Goal: Task Accomplishment & Management: Complete application form

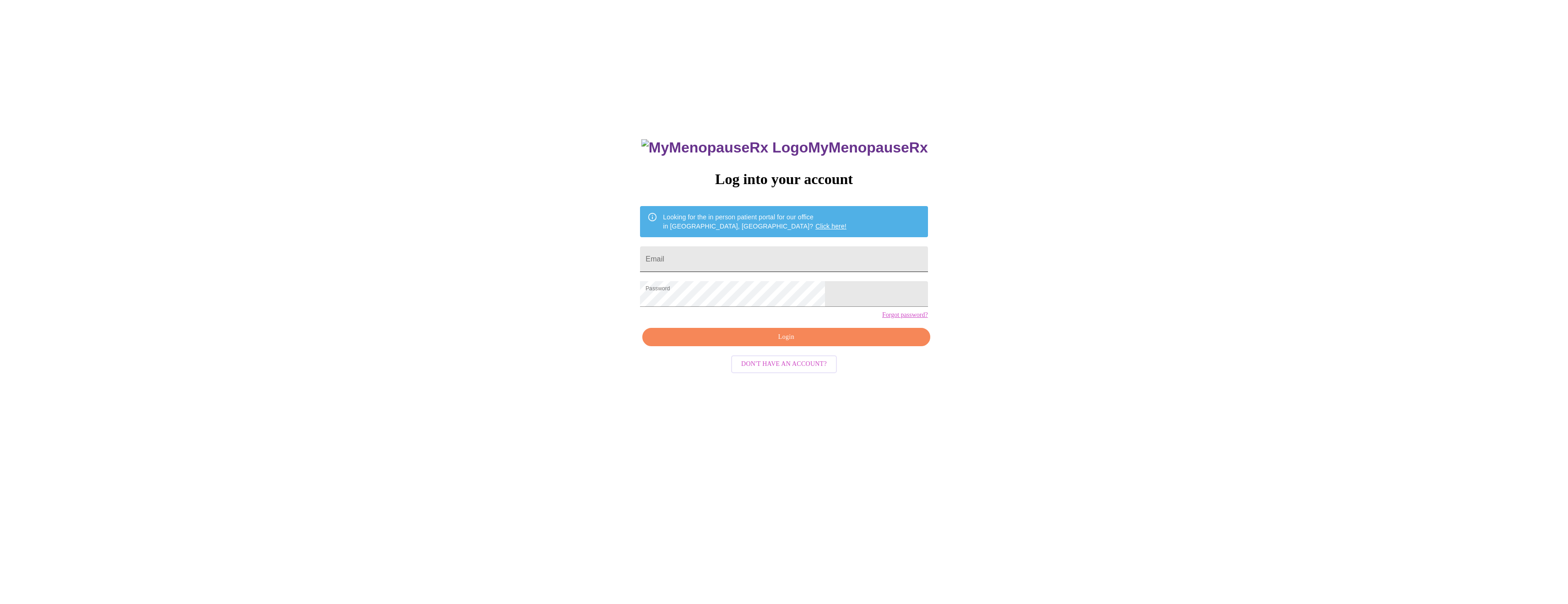
click at [753, 250] on input "Email" at bounding box center [783, 259] width 287 height 25
type input "[EMAIL_ADDRESS][DOMAIN_NAME]"
click at [778, 343] on span "Login" at bounding box center [785, 337] width 266 height 11
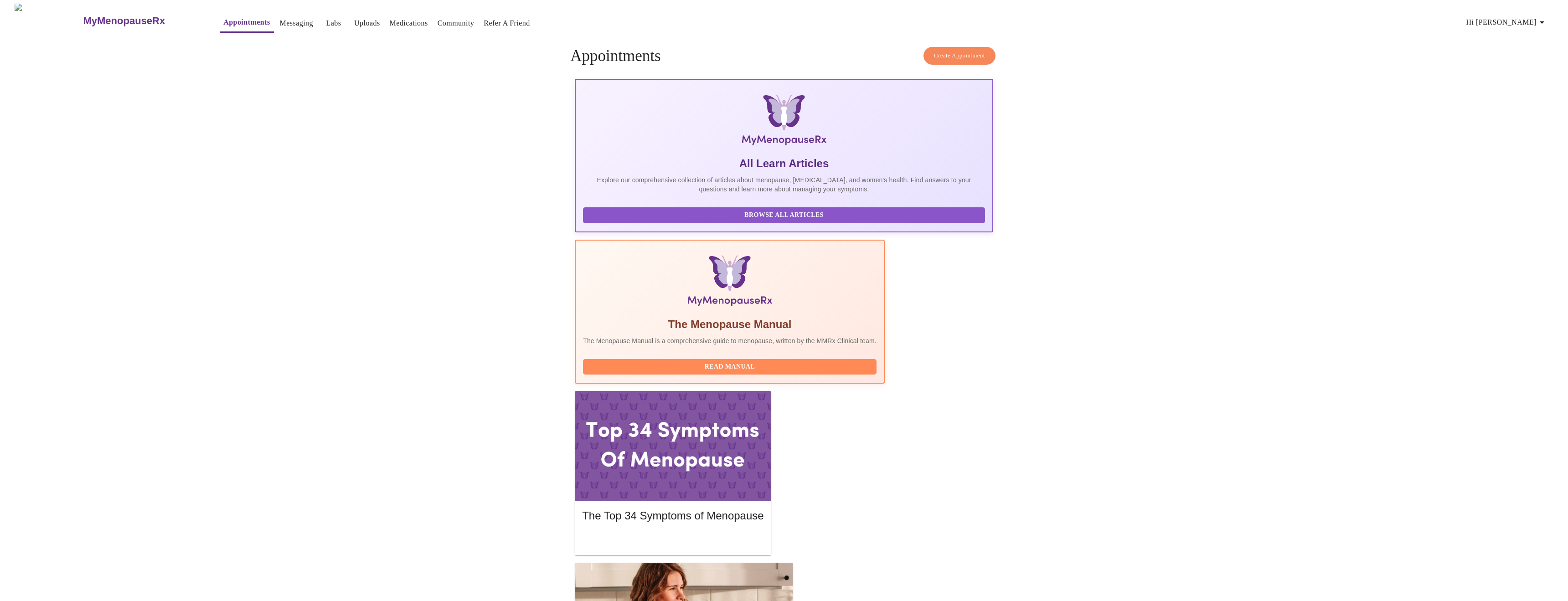
click at [280, 17] on link "Messaging" at bounding box center [297, 23] width 34 height 13
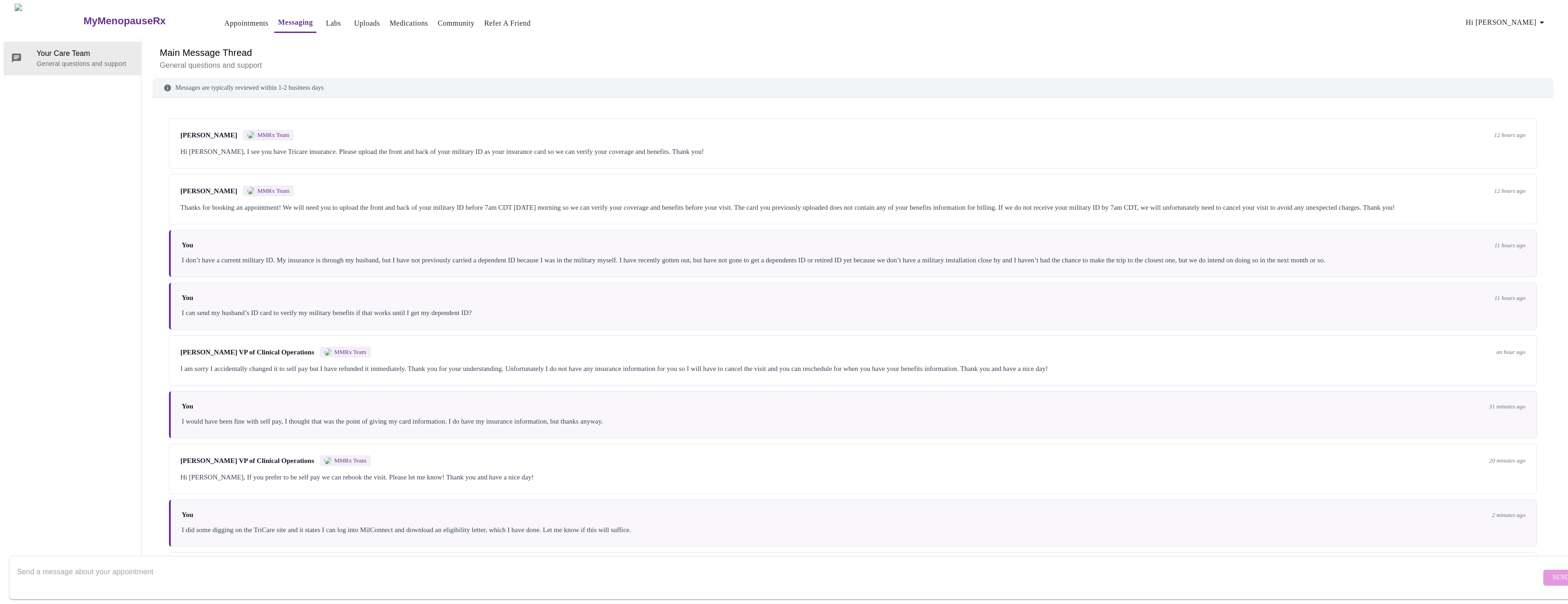
scroll to position [65, 0]
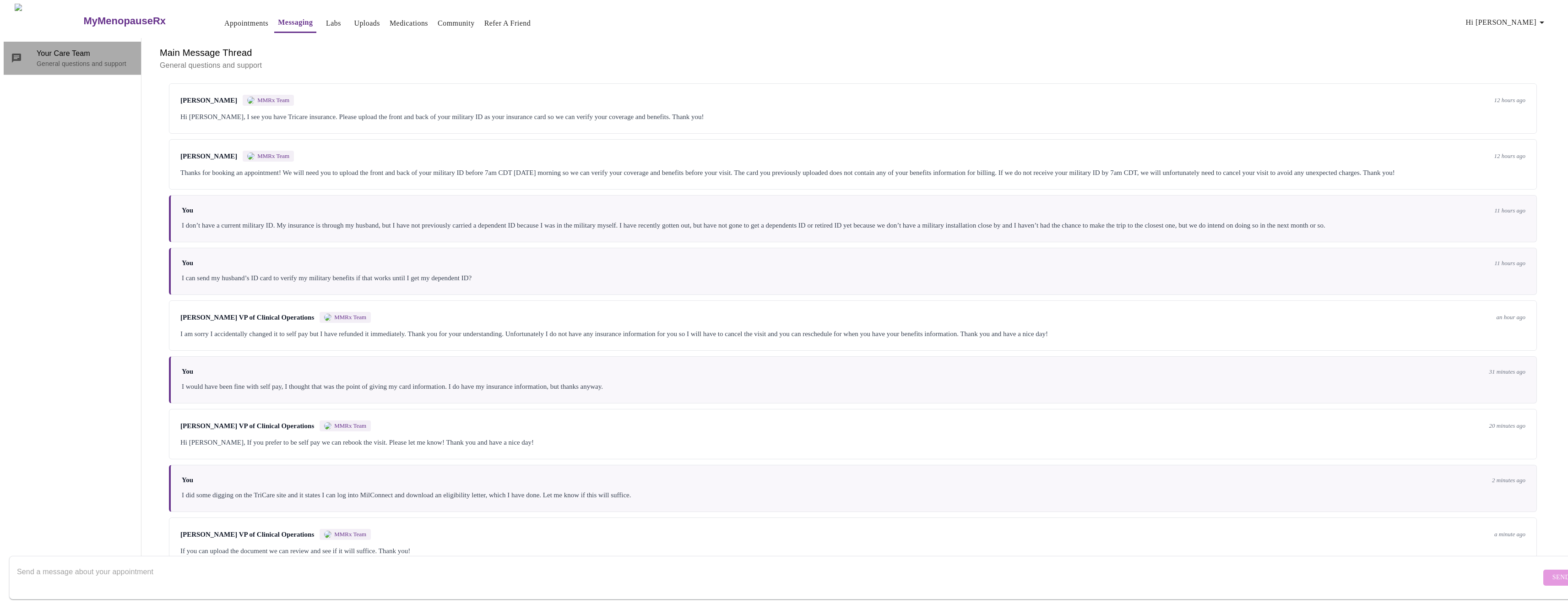
click at [43, 48] on span "Your Care Team" at bounding box center [85, 53] width 97 height 11
click at [354, 17] on link "Uploads" at bounding box center [367, 23] width 26 height 13
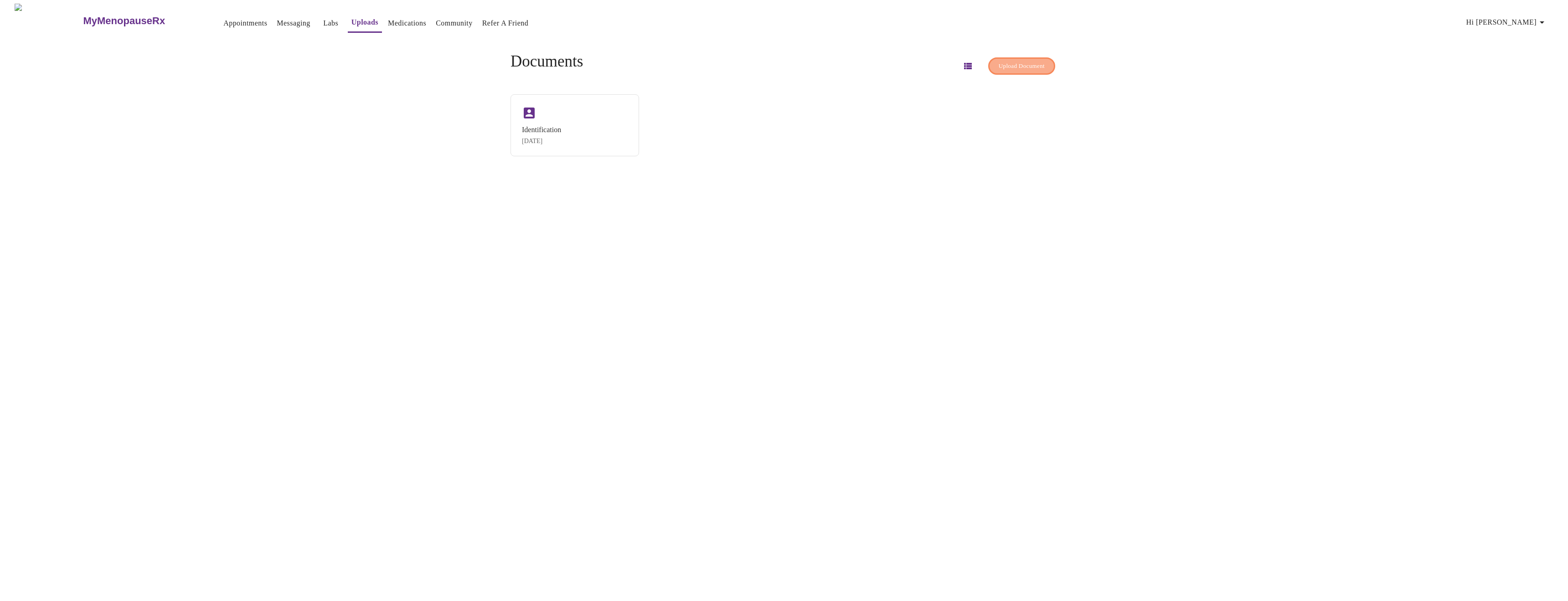
click at [1003, 61] on span "Upload Document" at bounding box center [1022, 66] width 46 height 10
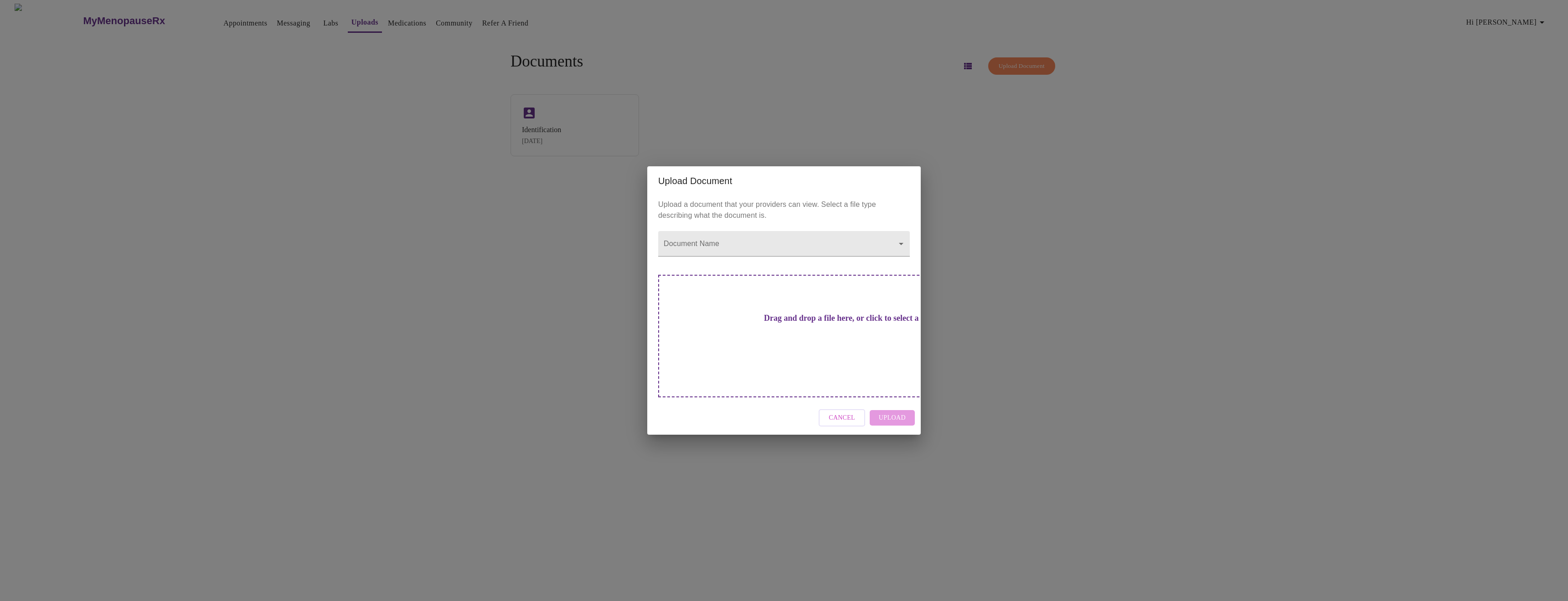
click at [762, 323] on h3 "Drag and drop a file here, or click to select a file" at bounding box center [848, 318] width 252 height 10
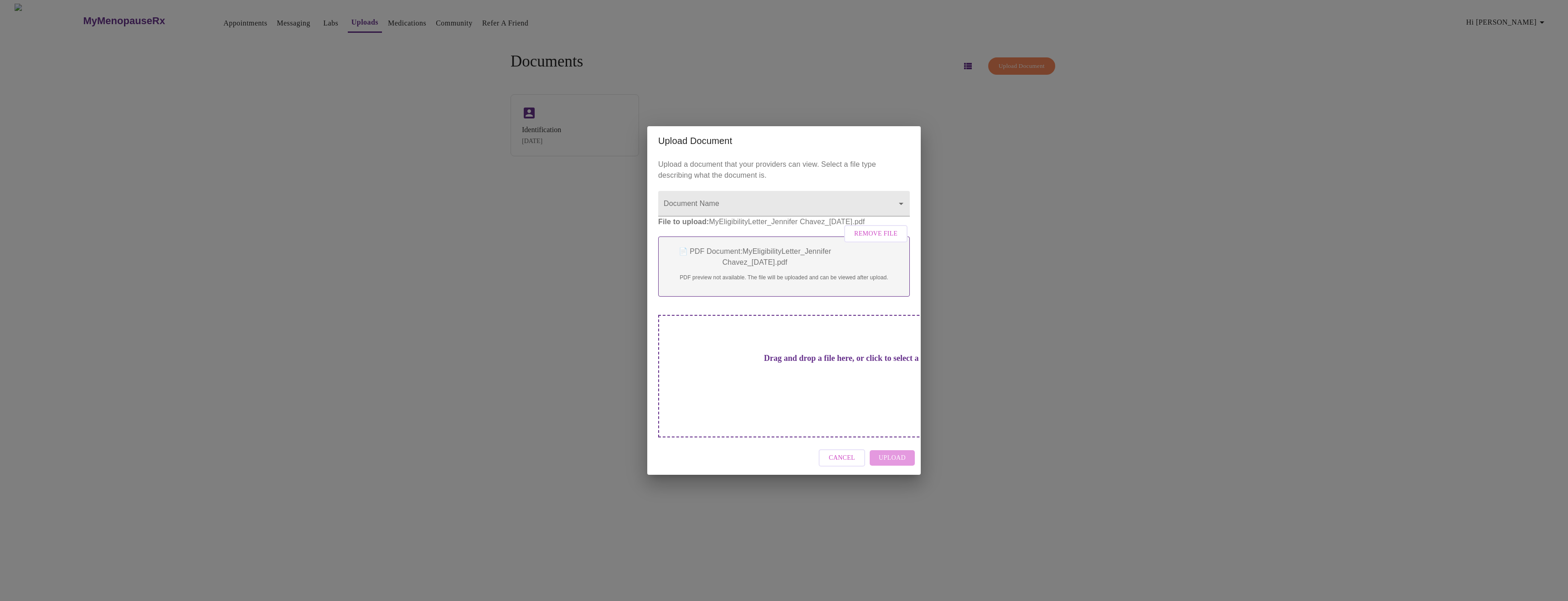
click at [902, 444] on div "Cancel Upload" at bounding box center [783, 458] width 273 height 34
click at [892, 441] on div "Cancel Upload" at bounding box center [783, 458] width 273 height 34
click at [761, 268] on p "📄 PDF Document: MyEligibilityLetter_Jennifer Chavez_[DATE].pdf" at bounding box center [784, 256] width 232 height 22
click at [700, 216] on body "MyMenopauseRx Appointments Messaging Labs Uploads Medications Community Refer a…" at bounding box center [783, 304] width 1560 height 601
click at [736, 231] on li "Insurance Card: Front" at bounding box center [784, 231] width 252 height 16
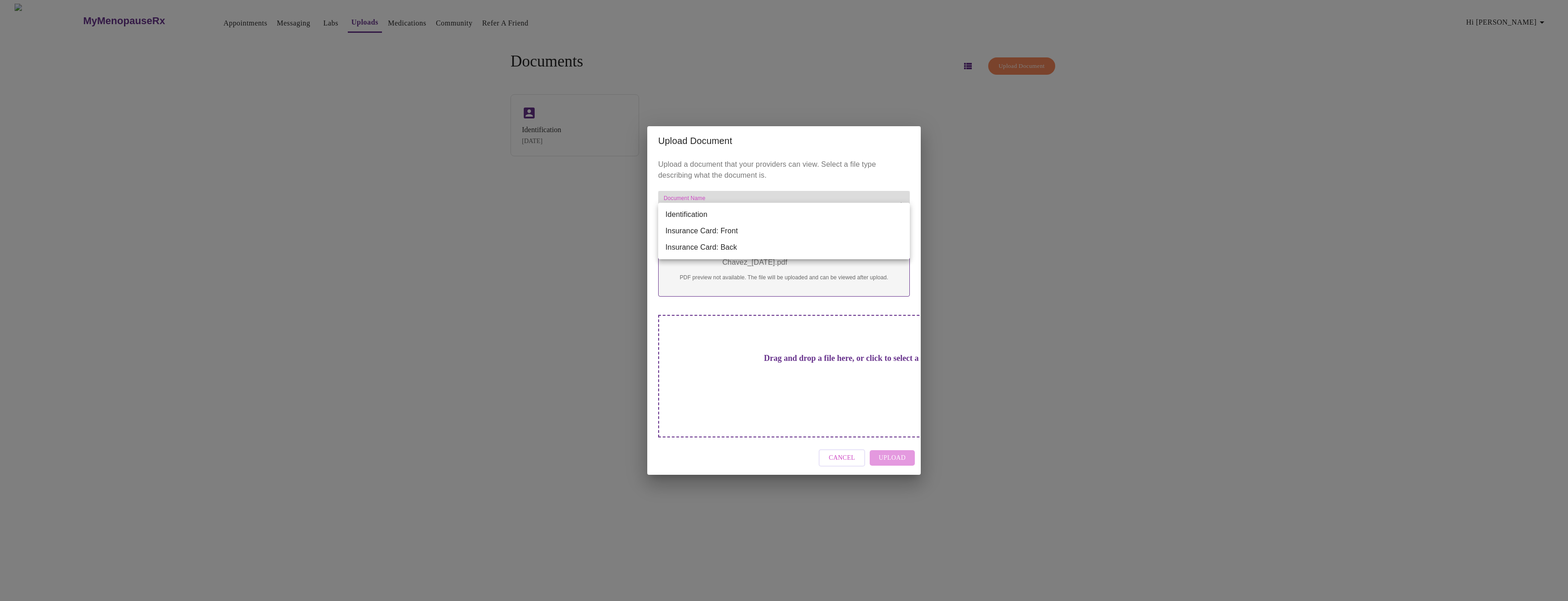
type input "Insurance Card: Front"
click at [895, 452] on span "Upload" at bounding box center [892, 458] width 27 height 11
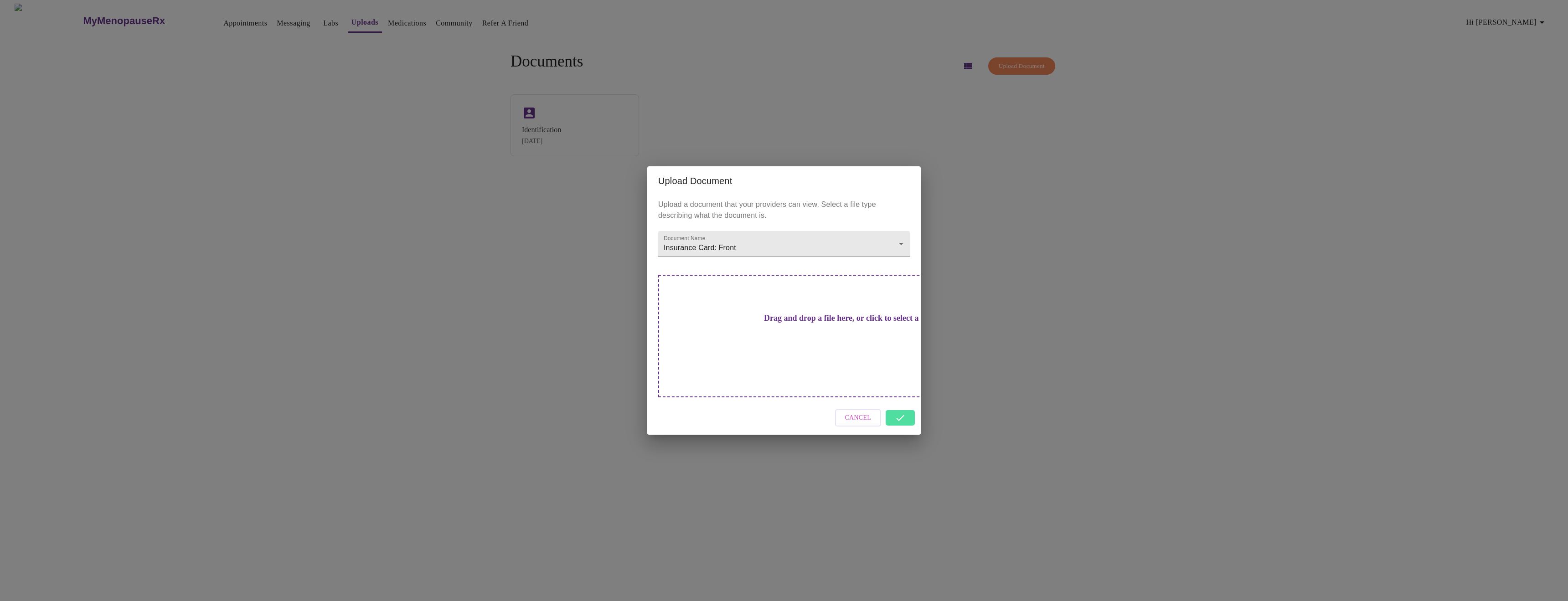
click at [900, 400] on div "Cancel" at bounding box center [783, 417] width 273 height 34
click at [859, 472] on div "Upload Document Upload a document that your providers can view. Select a file t…" at bounding box center [784, 300] width 1568 height 601
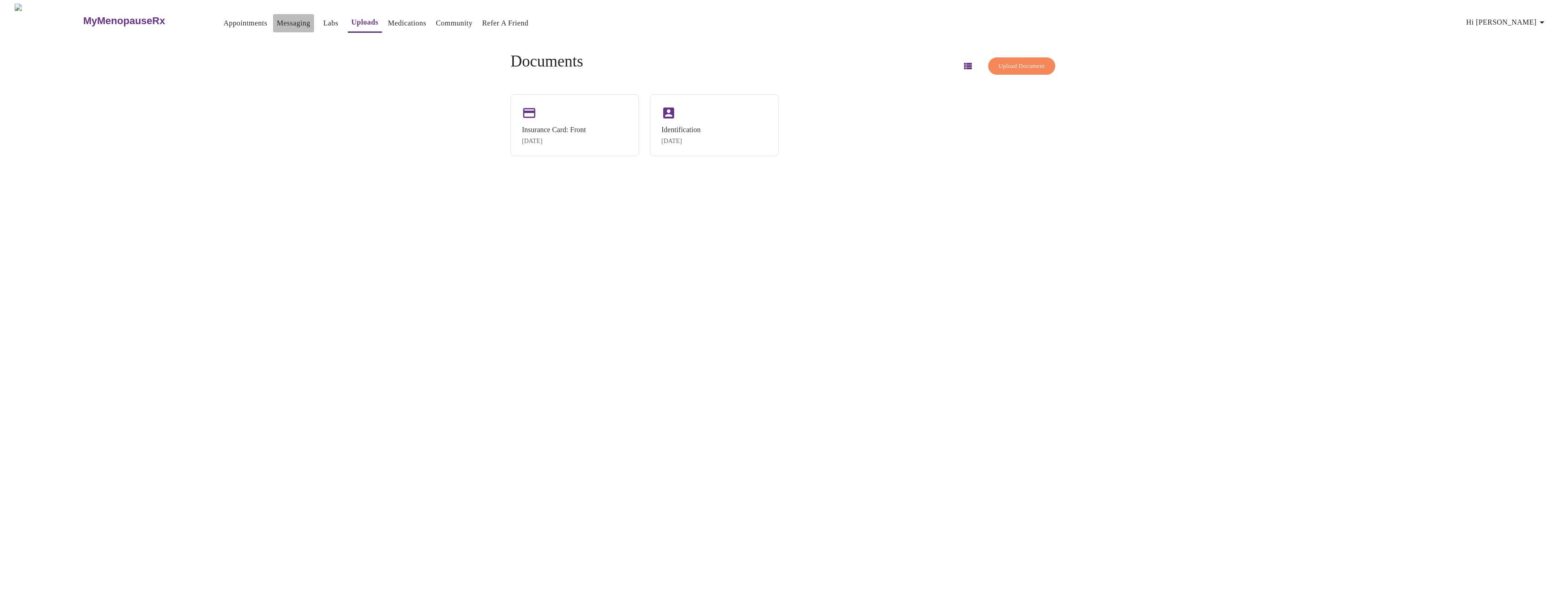
click at [277, 21] on link "Messaging" at bounding box center [294, 23] width 34 height 13
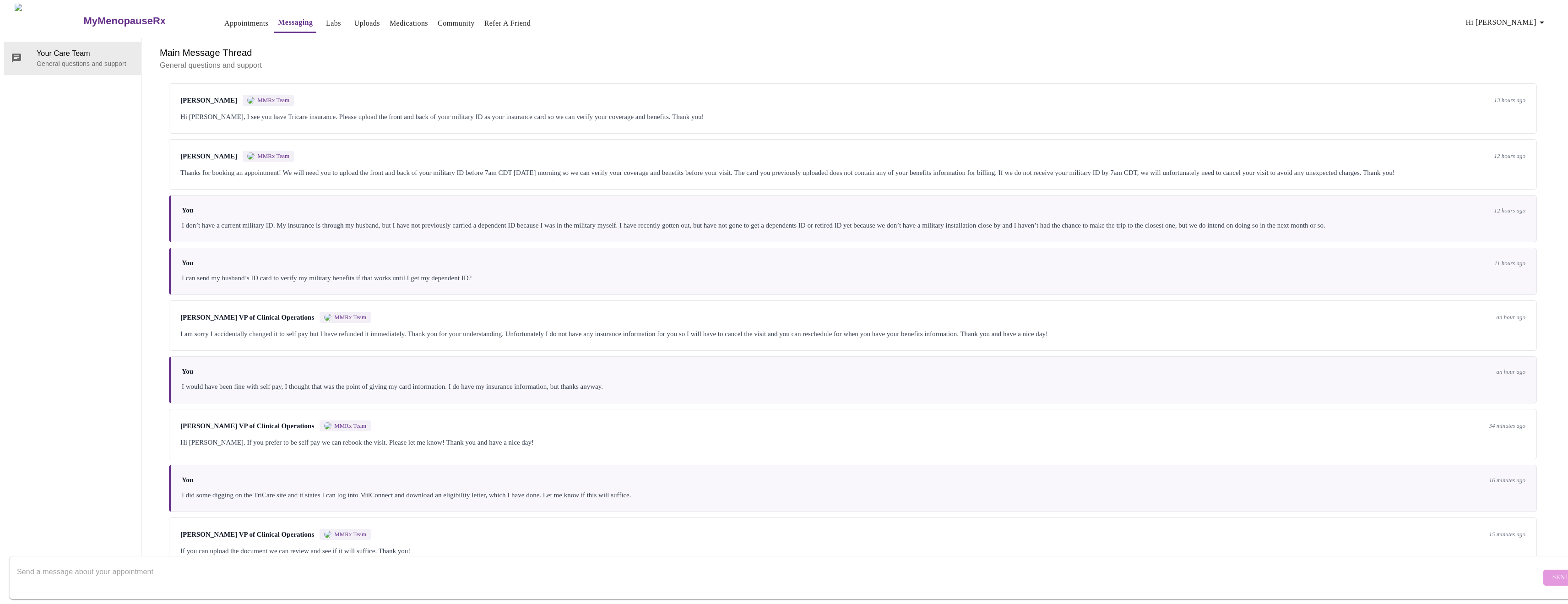
scroll to position [65, 0]
click at [354, 19] on link "Uploads" at bounding box center [367, 23] width 26 height 13
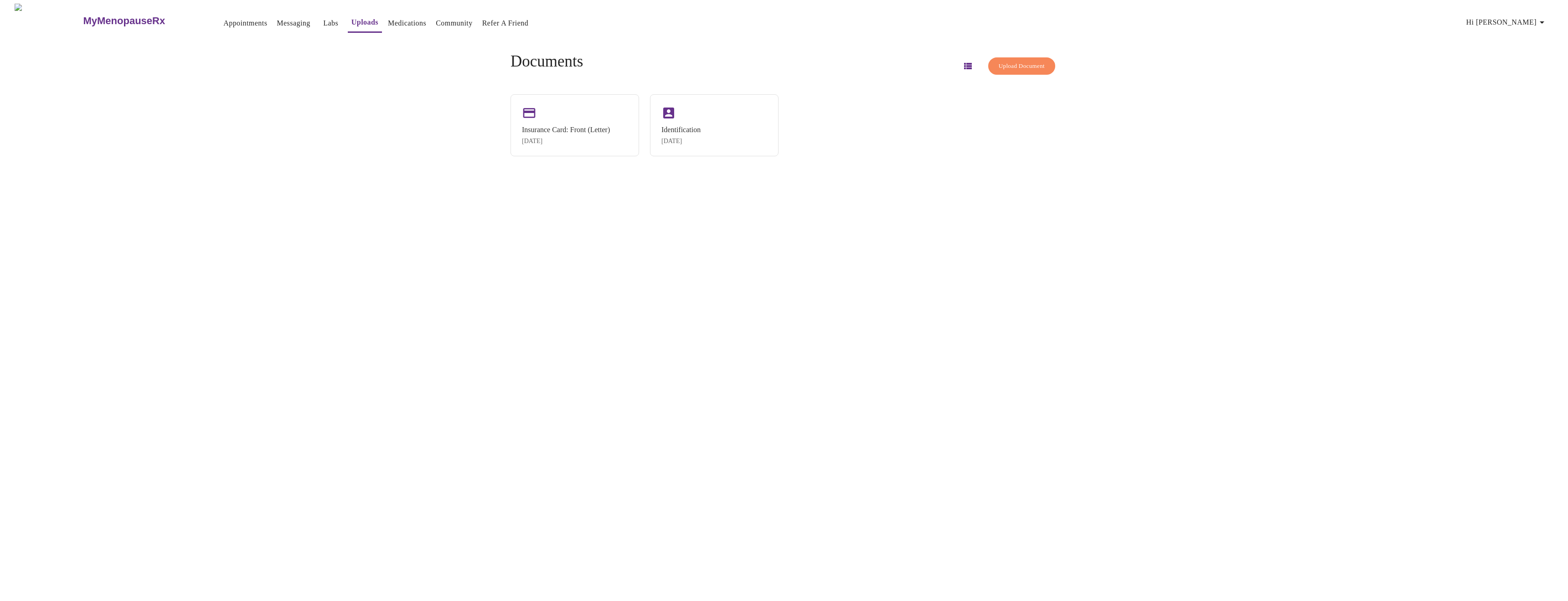
click at [1011, 62] on span "Upload Document" at bounding box center [1022, 66] width 46 height 10
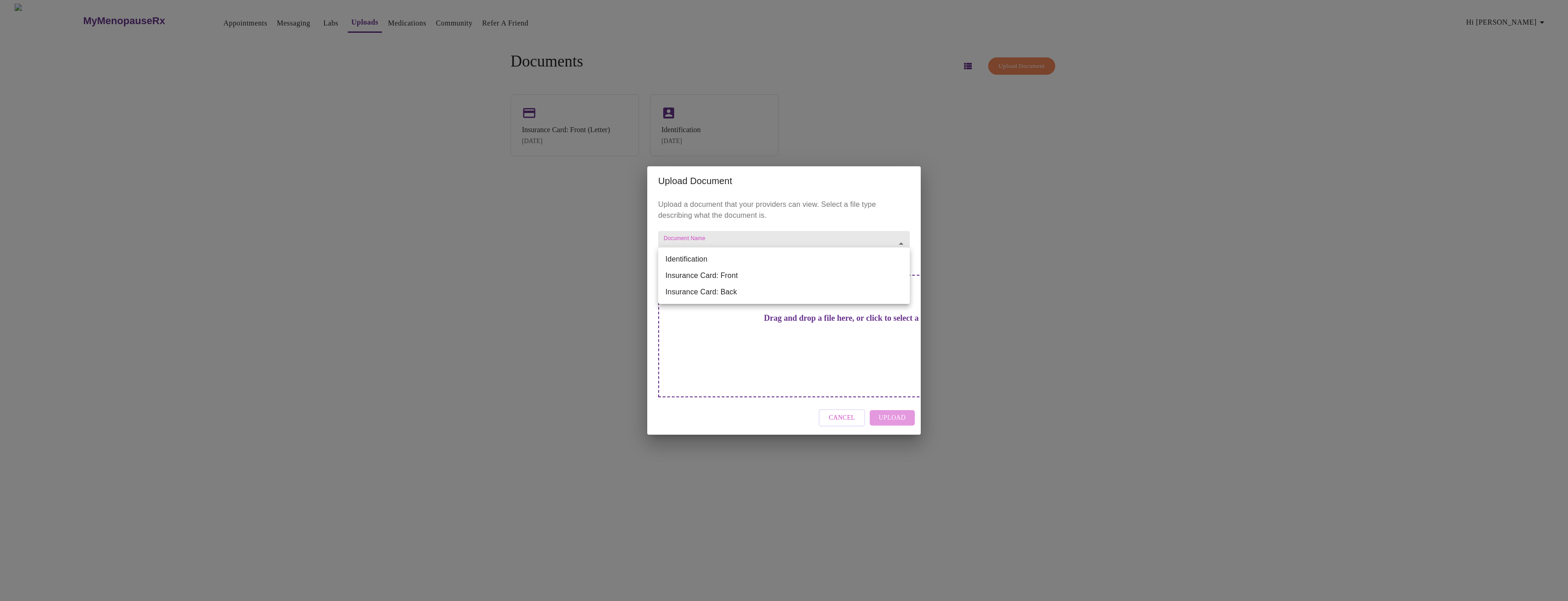
click at [769, 256] on body "MyMenopauseRx Appointments Messaging Labs Uploads Medications Community Refer a…" at bounding box center [783, 304] width 1560 height 601
click at [739, 277] on li "Insurance Card: Front" at bounding box center [784, 275] width 252 height 16
type input "Insurance Card: Front"
click at [798, 323] on h3 "Drag and drop a file here, or click to select a file" at bounding box center [848, 318] width 252 height 10
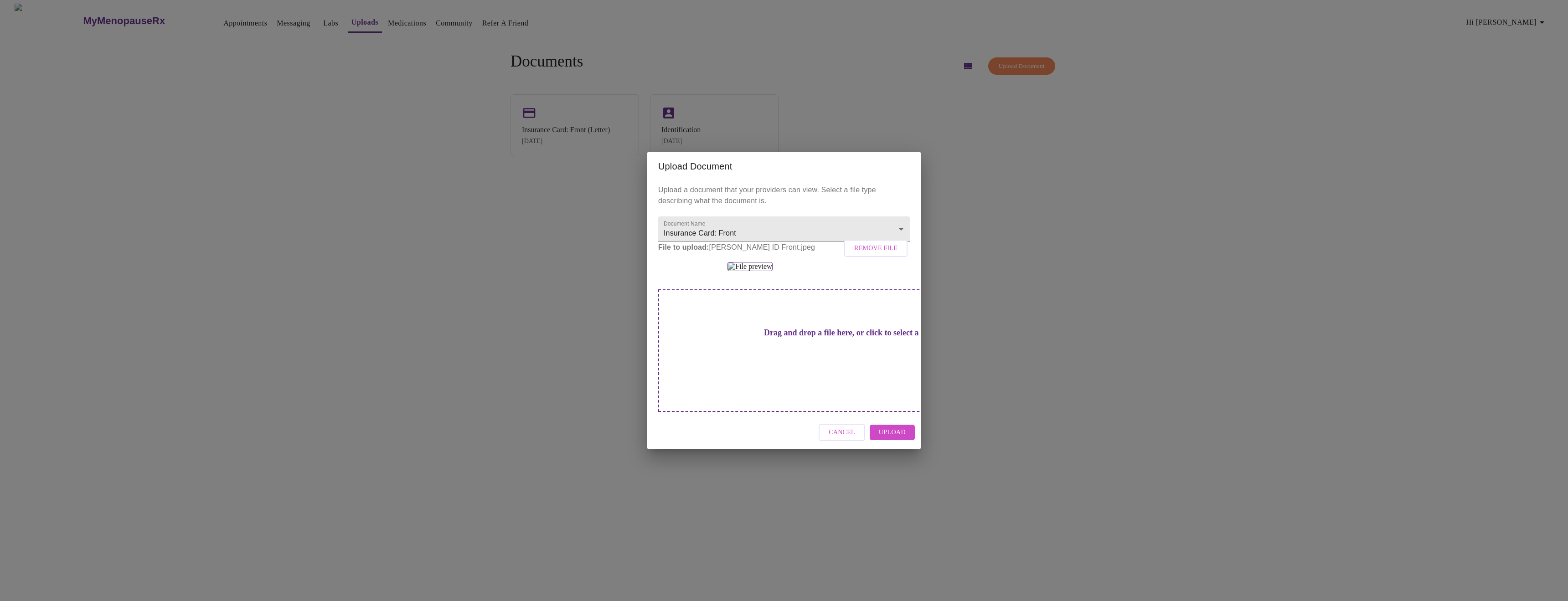
click at [894, 438] on span "Upload" at bounding box center [892, 433] width 27 height 11
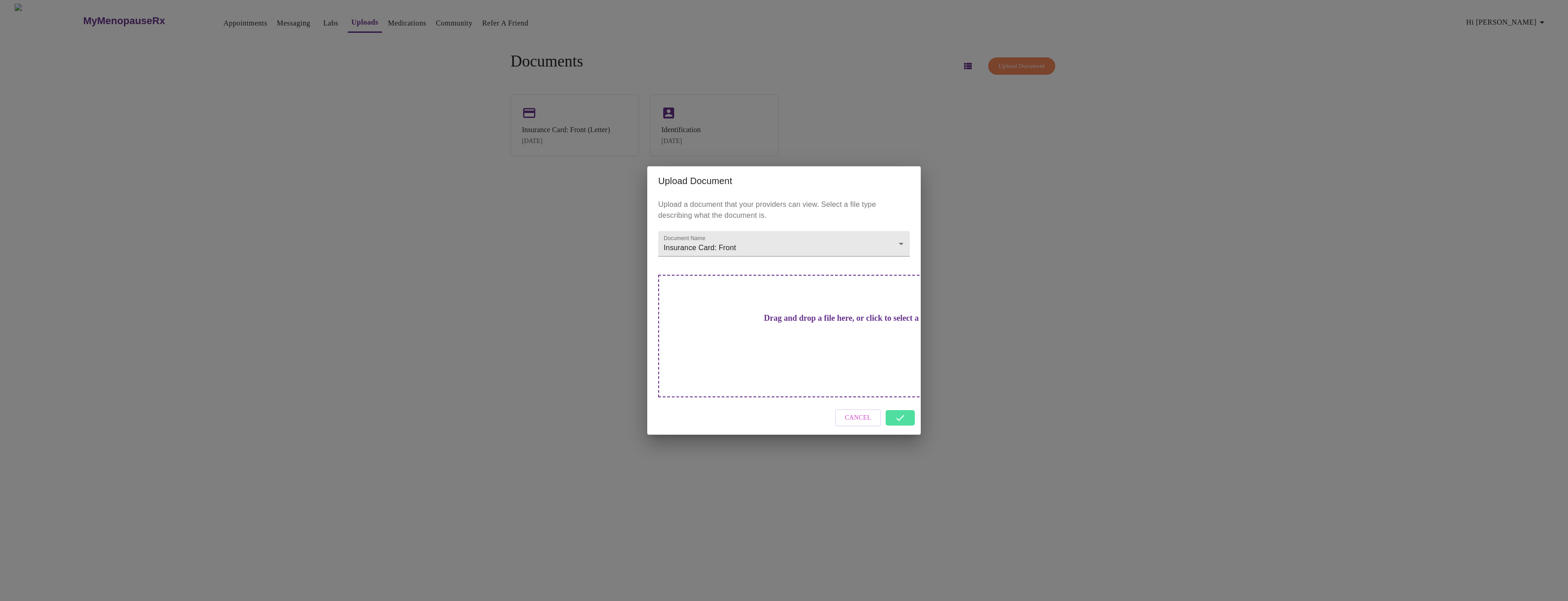
click at [895, 400] on div "Cancel" at bounding box center [783, 417] width 273 height 34
click at [948, 437] on div "Upload Document Upload a document that your providers can view. Select a file t…" at bounding box center [784, 300] width 1568 height 601
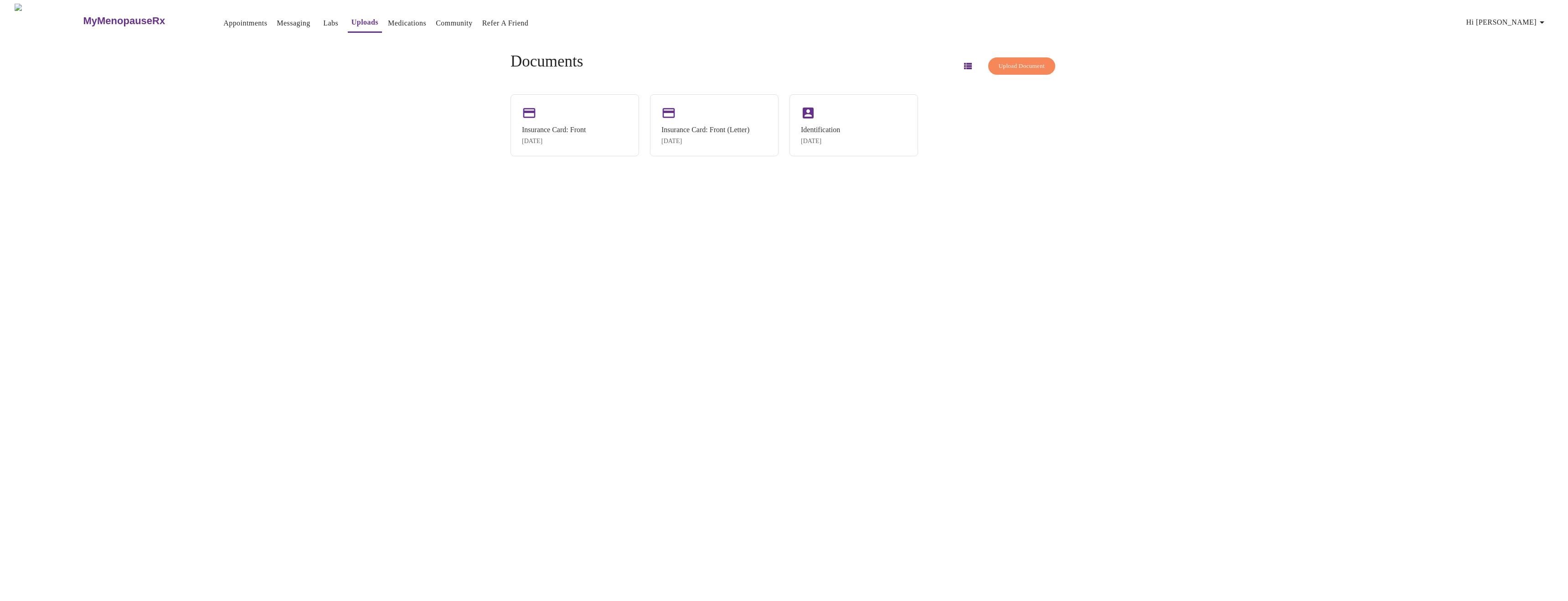
click at [1011, 61] on span "Upload Document" at bounding box center [1022, 66] width 46 height 10
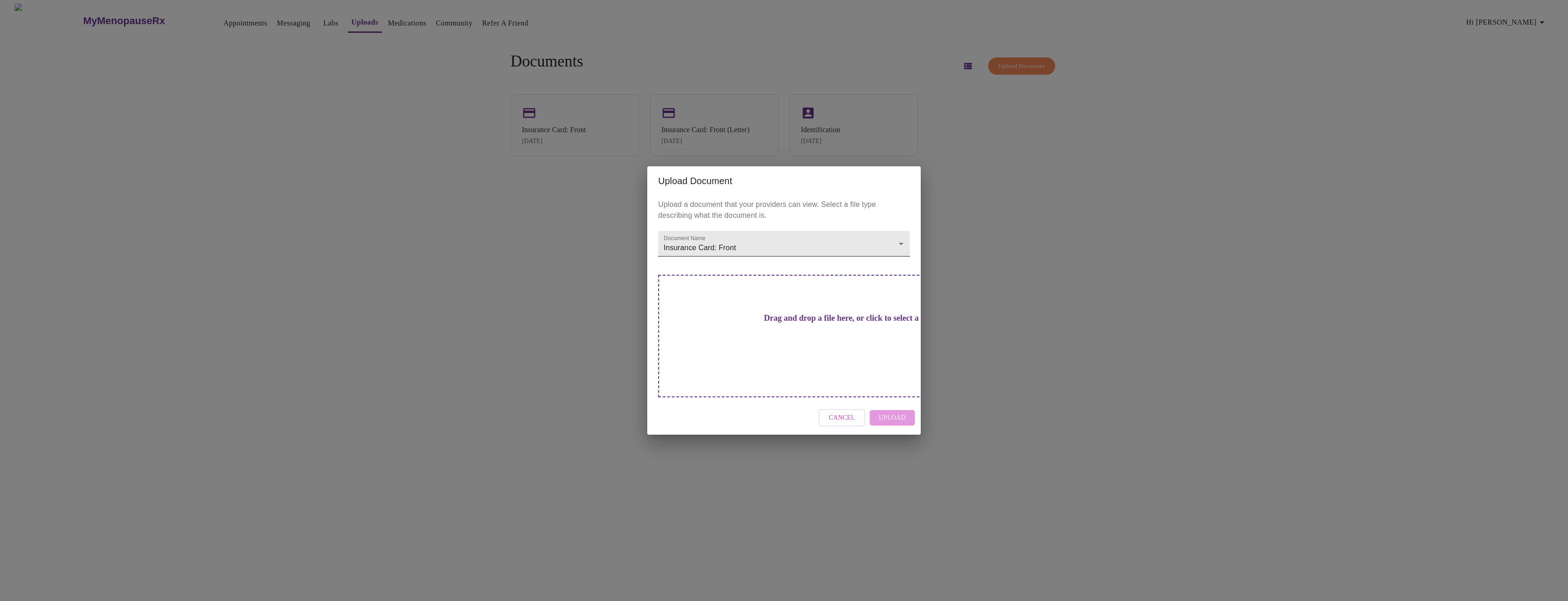
click at [783, 258] on body "MyMenopauseRx Appointments Messaging Labs Uploads Medications Community Refer a…" at bounding box center [783, 304] width 1560 height 601
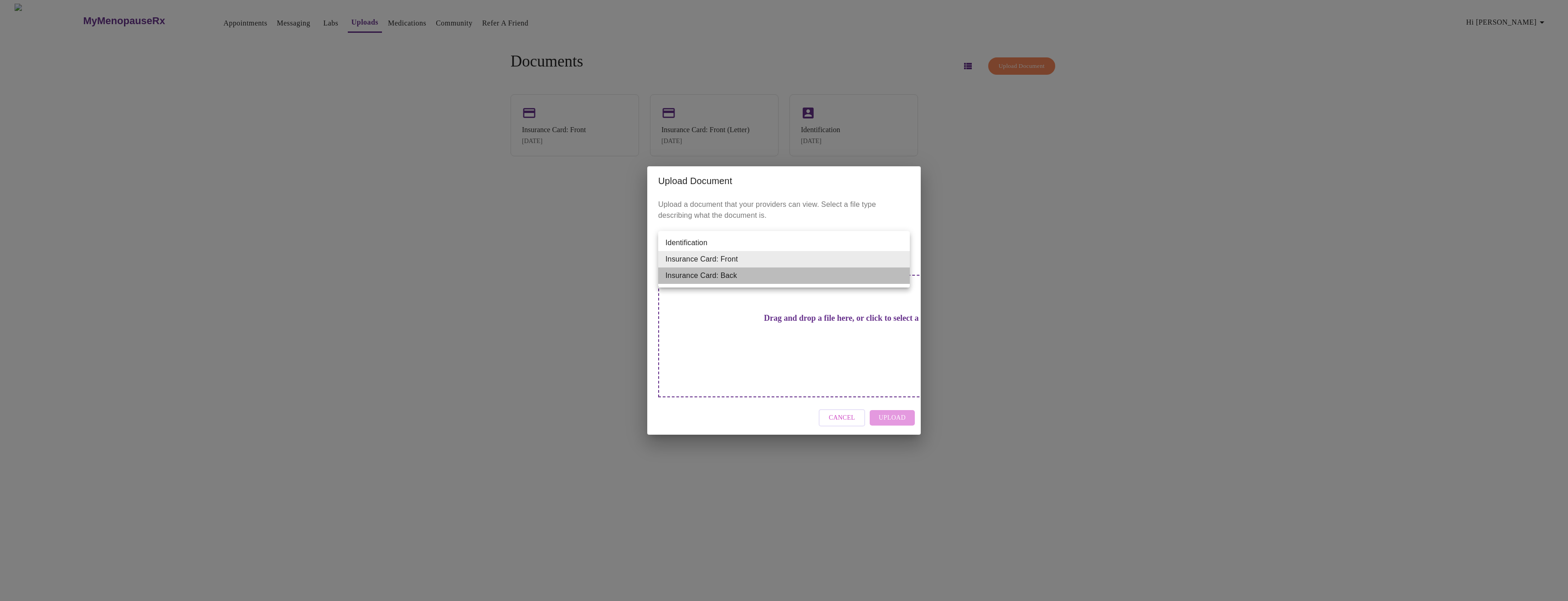
click at [770, 277] on li "Insurance Card: Back" at bounding box center [784, 275] width 252 height 16
type input "Insurance Card: Back"
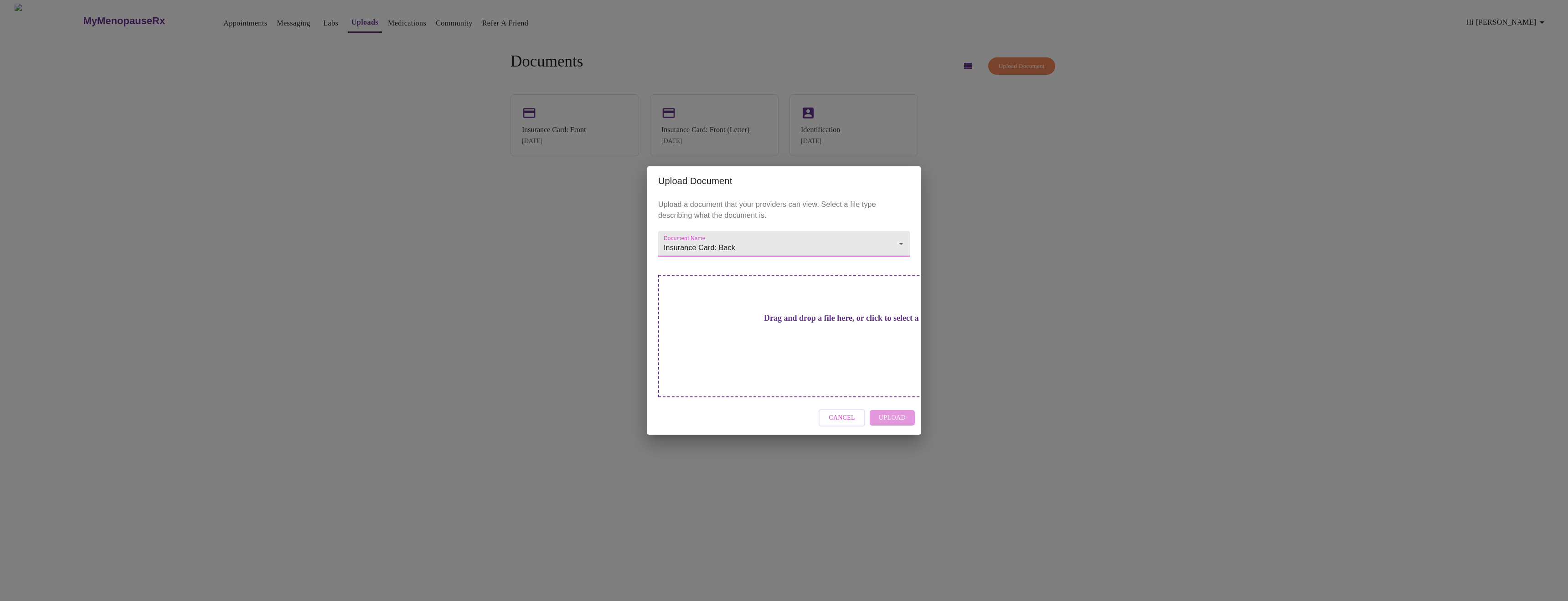
click at [800, 323] on h3 "Drag and drop a file here, or click to select a file" at bounding box center [848, 318] width 252 height 10
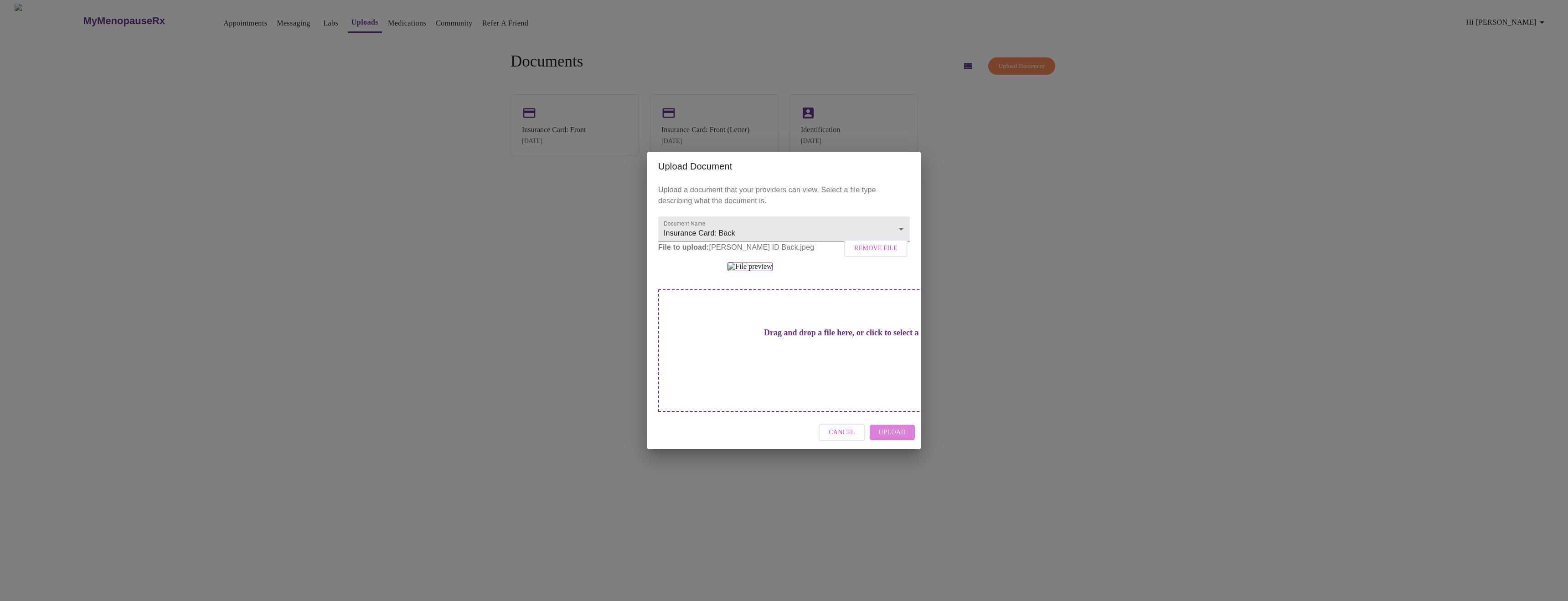
click at [898, 438] on span "Upload" at bounding box center [892, 433] width 27 height 11
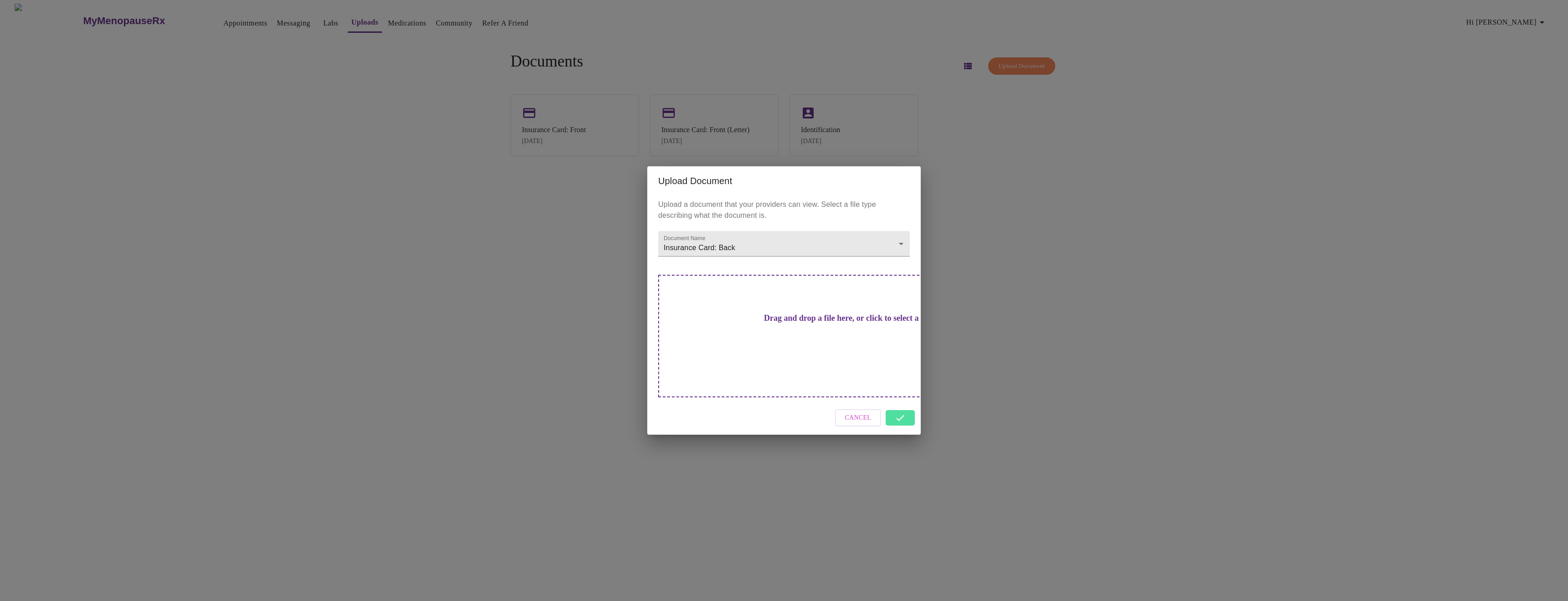
click at [901, 402] on div "Cancel" at bounding box center [783, 417] width 273 height 34
click at [893, 400] on div "Cancel" at bounding box center [783, 417] width 273 height 34
click at [899, 400] on div "Cancel" at bounding box center [783, 417] width 273 height 34
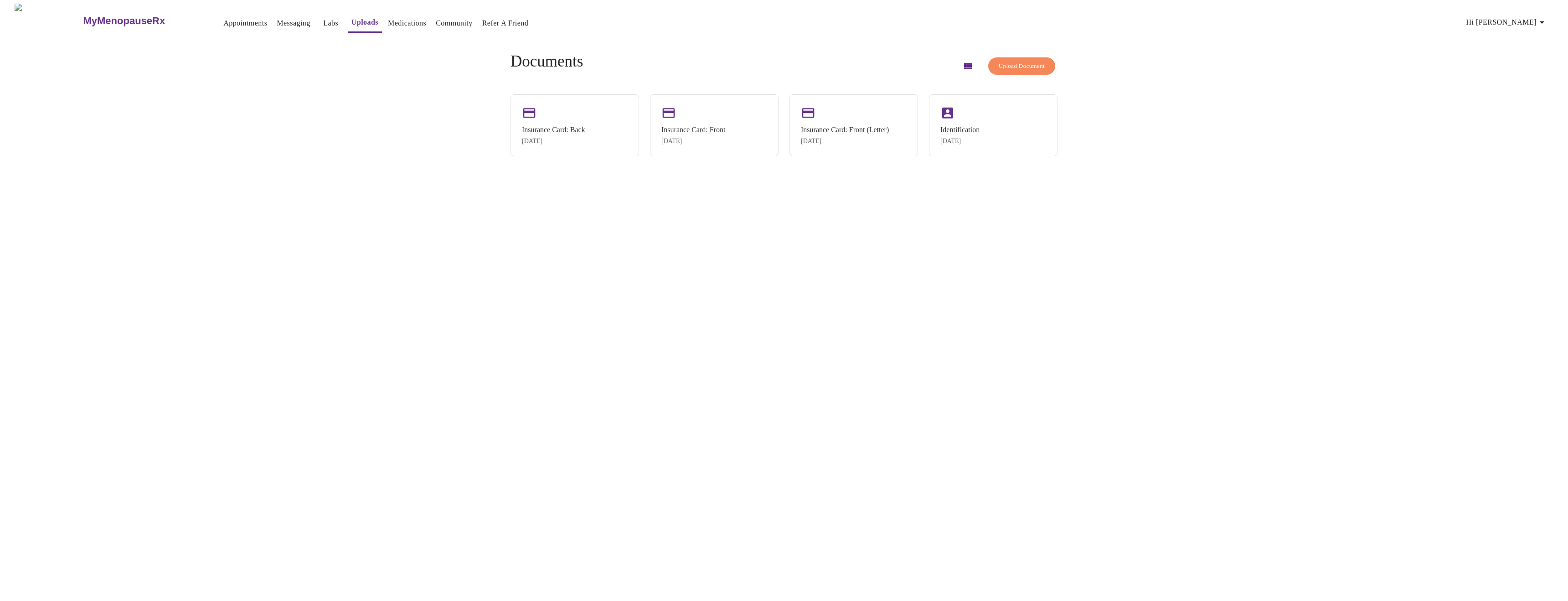
click at [277, 21] on link "Messaging" at bounding box center [294, 23] width 34 height 13
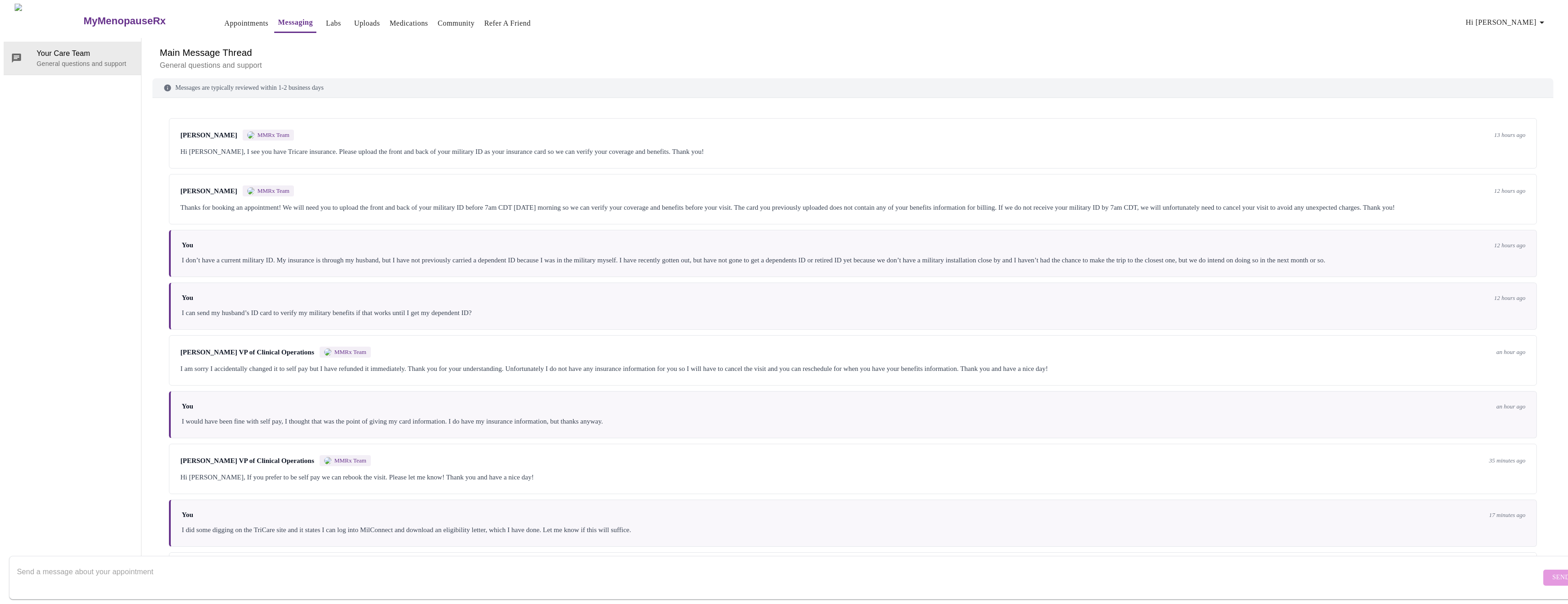
scroll to position [65, 0]
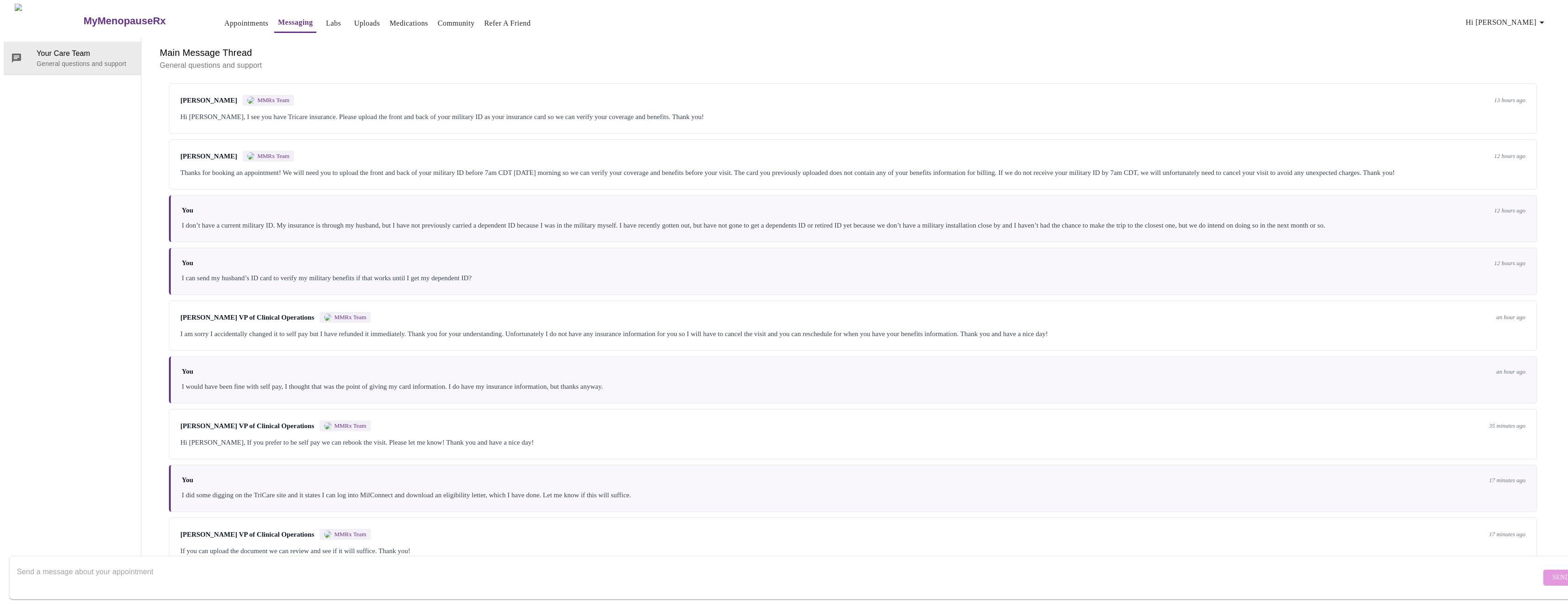
click at [157, 565] on textarea "Send a message about your appointment" at bounding box center [778, 577] width 1524 height 29
type textarea "Letter and my husbands ID card has been uploaded. Thank you!"
click at [1553, 572] on span "Send" at bounding box center [1561, 577] width 18 height 11
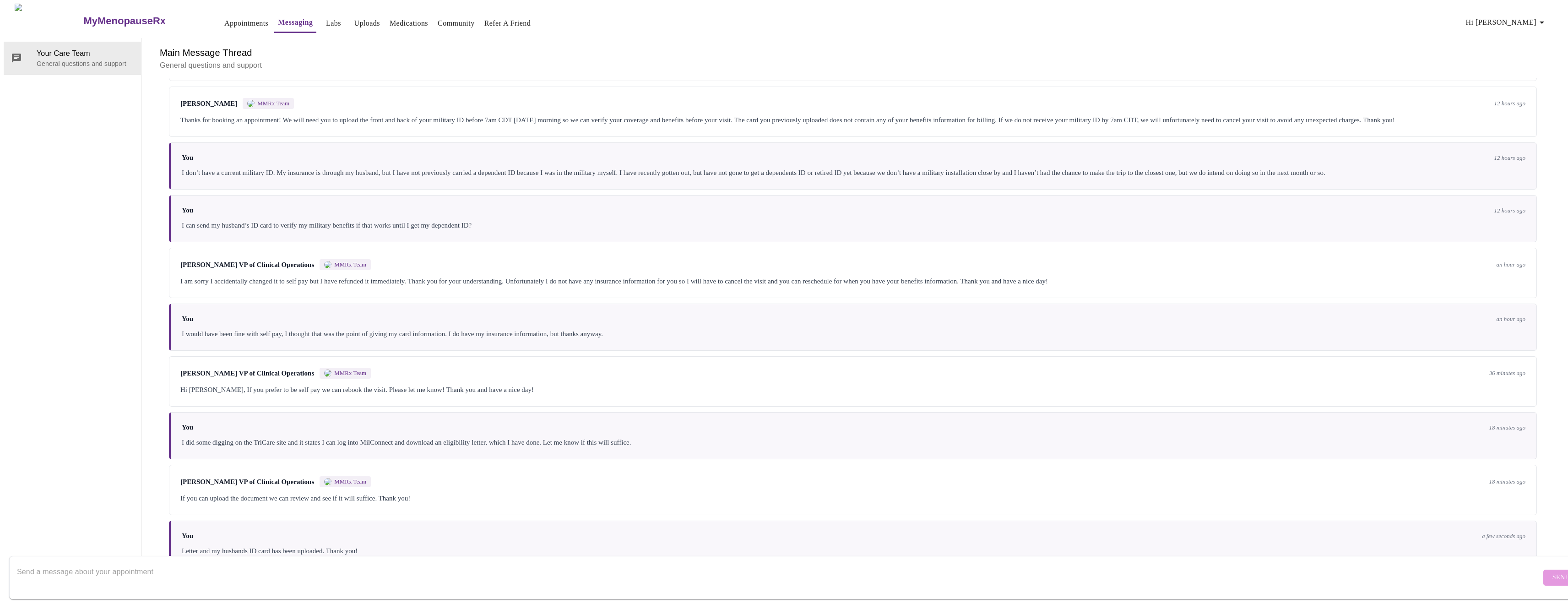
scroll to position [0, 0]
click at [326, 18] on link "Labs" at bounding box center [334, 23] width 15 height 13
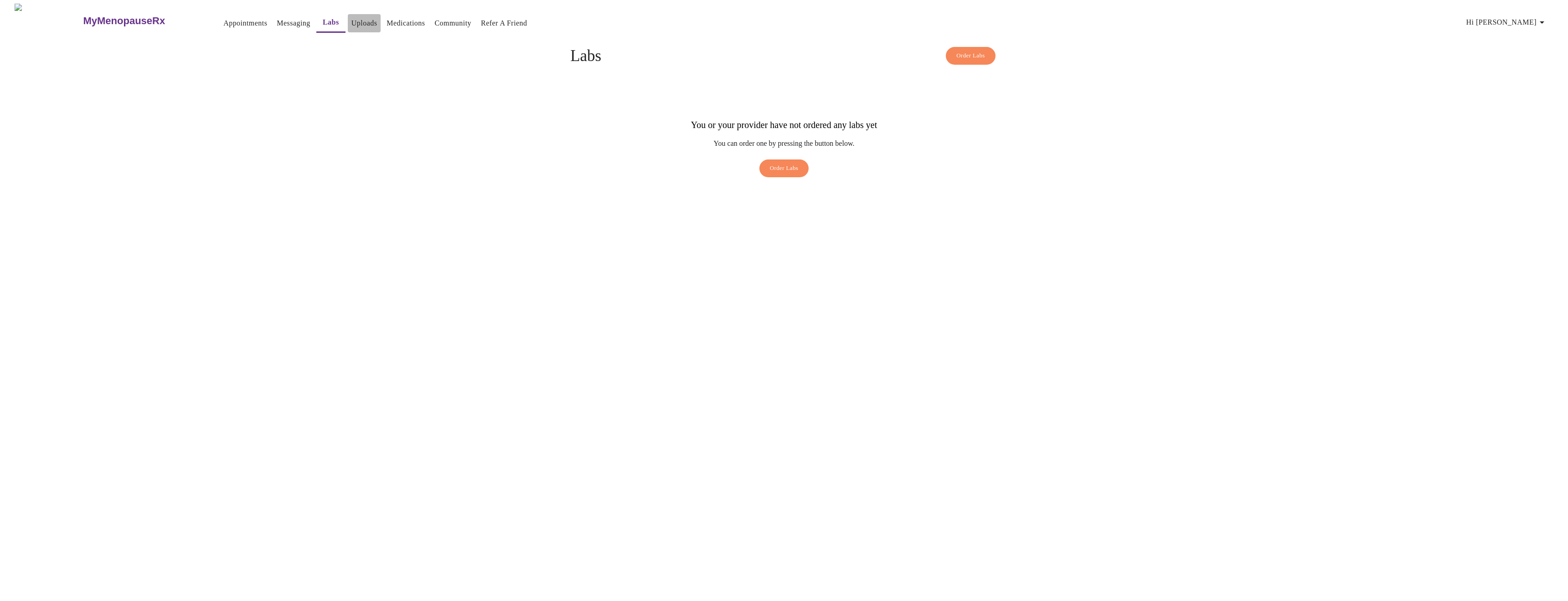
click at [351, 22] on link "Uploads" at bounding box center [364, 23] width 26 height 13
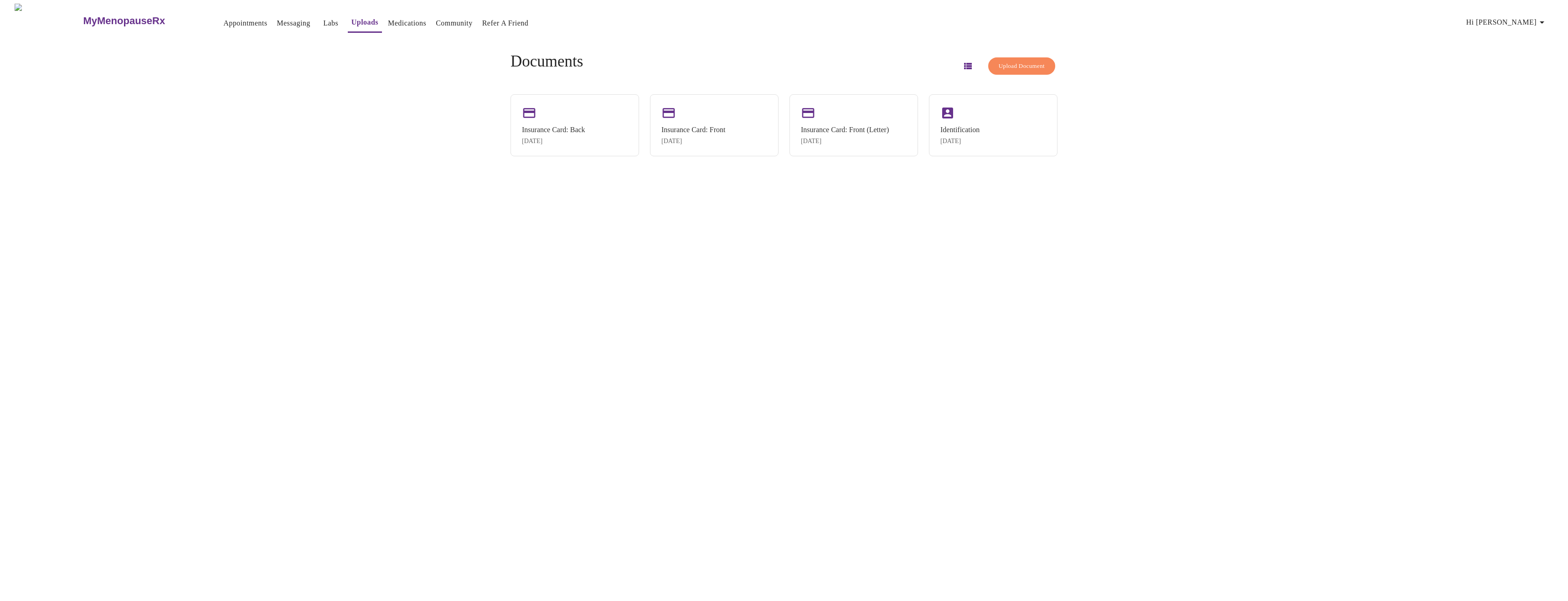
click at [223, 22] on link "Appointments" at bounding box center [245, 23] width 44 height 13
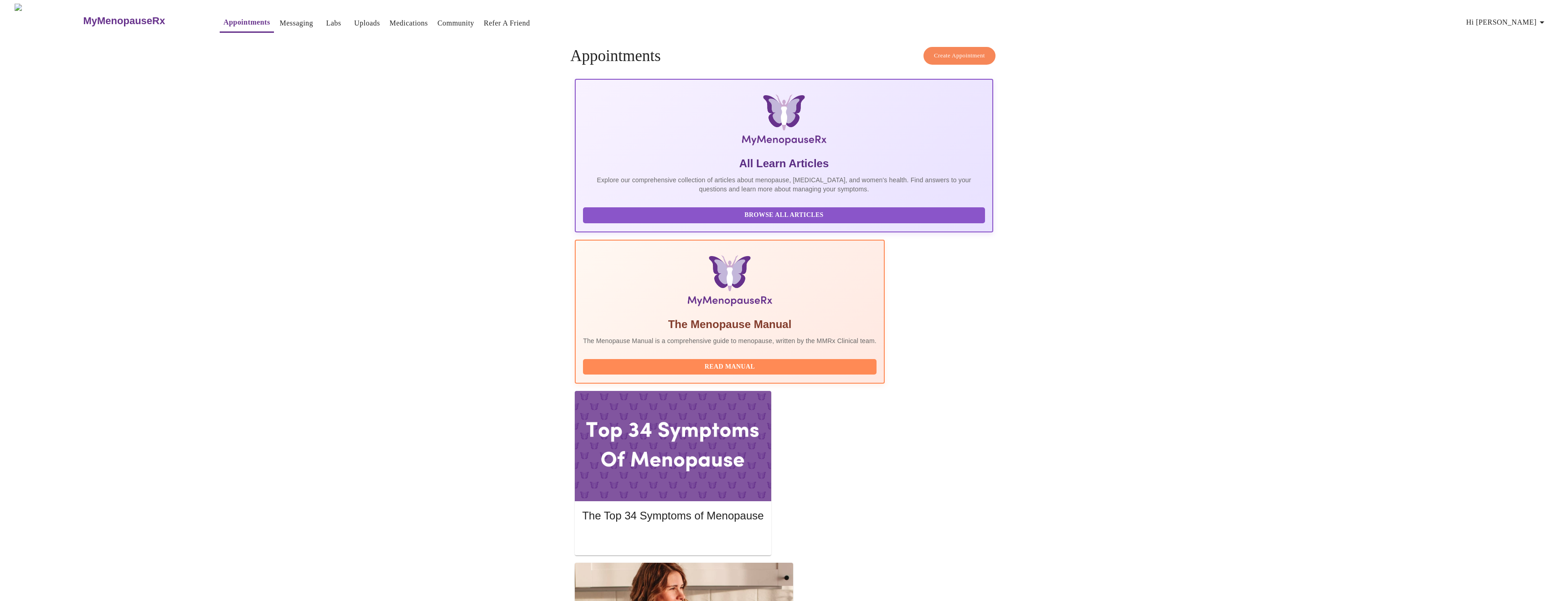
click at [771, 391] on div at bounding box center [673, 446] width 196 height 110
click at [763, 508] on h5 "The Top 34 Symptoms of Menopause" at bounding box center [672, 515] width 181 height 15
click at [771, 391] on div at bounding box center [673, 446] width 196 height 110
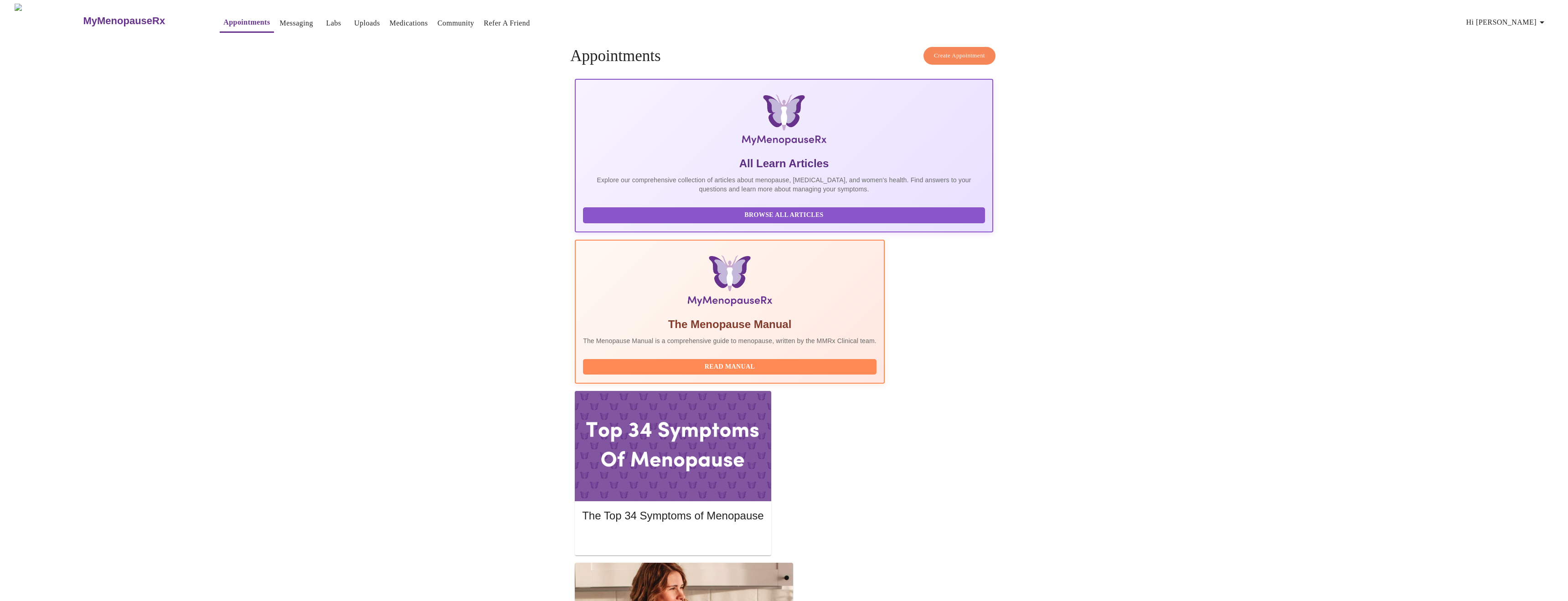
click at [771, 391] on div at bounding box center [673, 446] width 196 height 110
click at [796, 361] on span "Read Manual" at bounding box center [729, 367] width 276 height 11
click at [280, 17] on link "Messaging" at bounding box center [297, 23] width 34 height 13
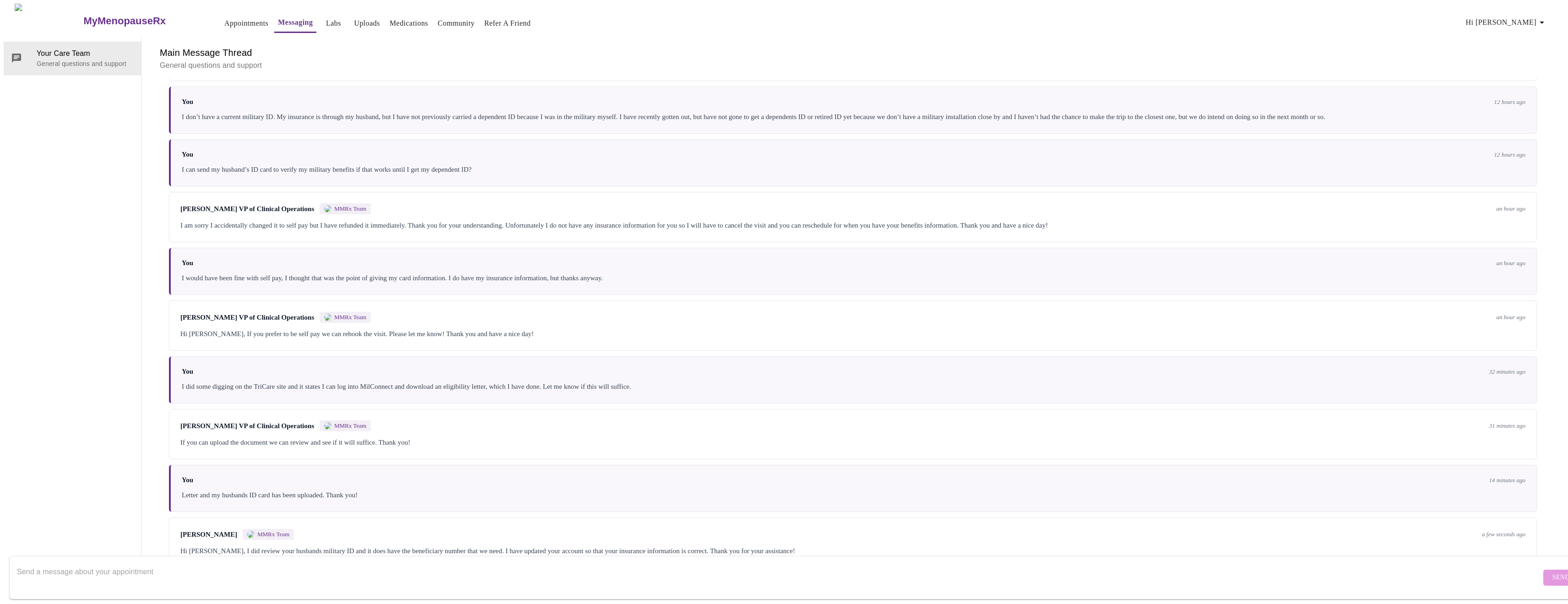
scroll to position [178, 0]
